Goal: Check status: Check status

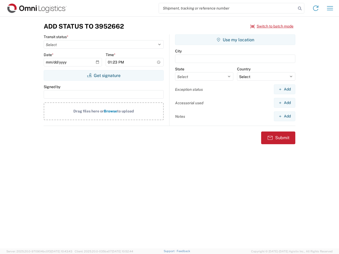
click at [227, 8] on input "search" at bounding box center [227, 8] width 137 height 10
click at [299, 8] on icon at bounding box center [299, 8] width 7 height 7
click at [315, 8] on icon at bounding box center [315, 8] width 8 height 8
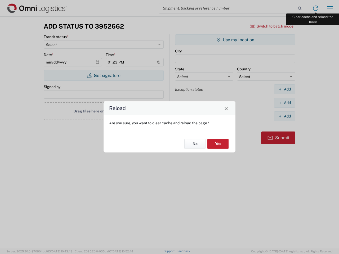
click at [330, 8] on div "Reload Are you sure, you want to clear cache and reload the page? No Yes" at bounding box center [169, 127] width 339 height 254
click at [272, 26] on div "Reload Are you sure, you want to clear cache and reload the page? No Yes" at bounding box center [169, 127] width 339 height 254
click at [103, 75] on div "Reload Are you sure, you want to clear cache and reload the page? No Yes" at bounding box center [169, 127] width 339 height 254
click at [235, 40] on div "Reload Are you sure, you want to clear cache and reload the page? No Yes" at bounding box center [169, 127] width 339 height 254
click at [284, 89] on div "Reload Are you sure, you want to clear cache and reload the page? No Yes" at bounding box center [169, 127] width 339 height 254
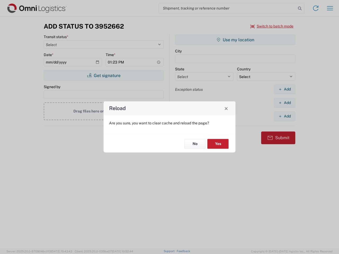
click at [284, 103] on div "Reload Are you sure, you want to clear cache and reload the page? No Yes" at bounding box center [169, 127] width 339 height 254
click at [284, 116] on div "Reload Are you sure, you want to clear cache and reload the page? No Yes" at bounding box center [169, 127] width 339 height 254
